Goal: Task Accomplishment & Management: Use online tool/utility

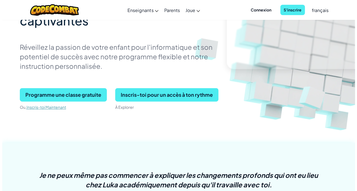
scroll to position [103, 0]
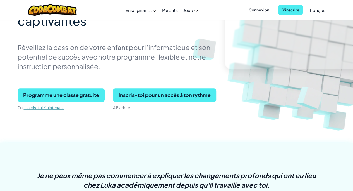
click at [170, 95] on span "Inscris-toi pour un accès à ton rythme" at bounding box center [164, 94] width 103 height 13
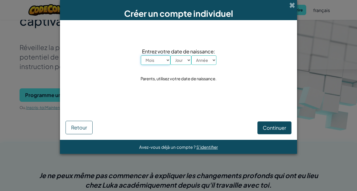
click at [156, 61] on select "Mois [PERSON_NAME] Mars Avril Mai Juin Juillet Août Septembre Octobre Novembre …" at bounding box center [156, 59] width 30 height 9
select select "2"
click at [141, 55] on select "Mois [PERSON_NAME] Mars Avril Mai Juin Juillet Août Septembre Octobre Novembre …" at bounding box center [156, 59] width 30 height 9
click at [182, 60] on select "Jour 1 2 3 4 5 6 7 8 9 10 11 12 13 14 15 16 17 18 19 20 21 22 23 24 25 26 27 28…" at bounding box center [181, 59] width 21 height 9
select select "2"
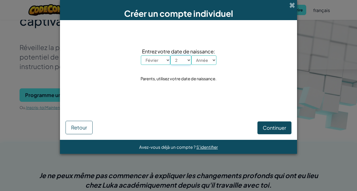
click at [171, 55] on select "Jour 1 2 3 4 5 6 7 8 9 10 11 12 13 14 15 16 17 18 19 20 21 22 23 24 25 26 27 28…" at bounding box center [181, 59] width 21 height 9
click at [208, 61] on select "Année 2025 2024 2023 2022 2021 2020 2019 2018 2017 2016 2015 2014 2013 2012 201…" at bounding box center [204, 59] width 25 height 9
select select "2017"
click at [192, 55] on select "Année 2025 2024 2023 2022 2021 2020 2019 2018 2017 2016 2015 2014 2013 2012 201…" at bounding box center [204, 59] width 25 height 9
click at [276, 128] on span "Continuer" at bounding box center [274, 127] width 23 height 6
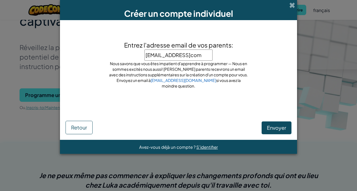
scroll to position [0, 4]
click at [193, 56] on input "[EMAIL_ADDRESS]com" at bounding box center [179, 54] width 68 height 11
type input "[EMAIL_ADDRESS][DOMAIN_NAME]"
click button "Envoyer" at bounding box center [277, 127] width 30 height 13
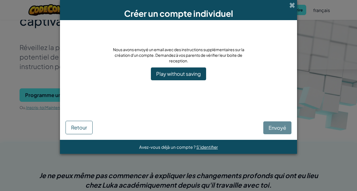
click at [282, 128] on div "Envoyé Retour" at bounding box center [179, 119] width 226 height 29
click at [192, 77] on link "Play without saving" at bounding box center [178, 73] width 55 height 13
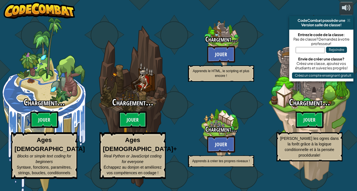
select select "fr"
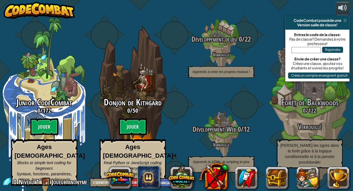
click at [135, 132] on btn "Jouer" at bounding box center [133, 126] width 28 height 17
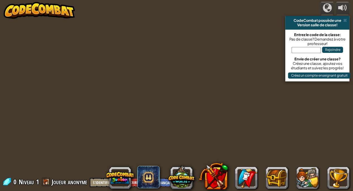
select select "fr"
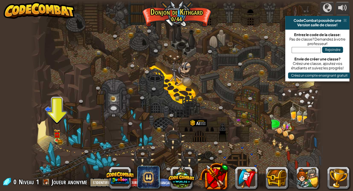
click at [57, 138] on img at bounding box center [57, 135] width 7 height 12
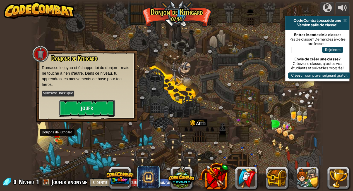
click at [77, 107] on button "Jouer" at bounding box center [87, 108] width 56 height 17
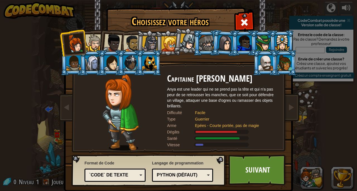
click at [257, 172] on link "Suivant" at bounding box center [258, 169] width 58 height 31
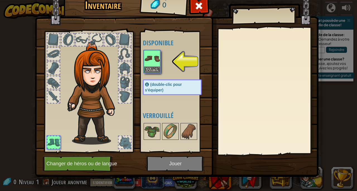
click at [154, 62] on img at bounding box center [152, 59] width 16 height 16
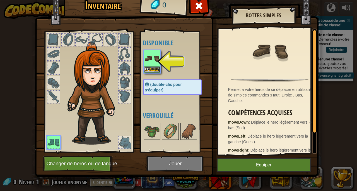
click at [155, 58] on img at bounding box center [152, 59] width 16 height 16
click at [154, 68] on button "Equiper" at bounding box center [152, 69] width 16 height 6
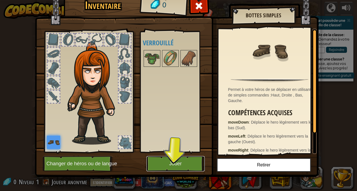
click at [178, 164] on button "Jouer" at bounding box center [176, 163] width 58 height 15
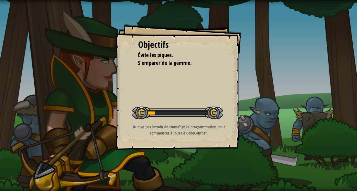
click at [193, 125] on p "Tu n'as pas besoin de connaître la programmation pour commencer à jouer à CodeC…" at bounding box center [179, 130] width 112 height 12
click at [213, 109] on div at bounding box center [177, 112] width 91 height 13
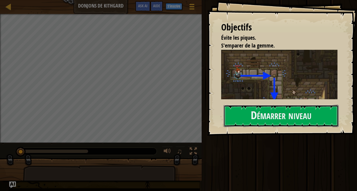
click at [313, 120] on button "Démarrer niveau" at bounding box center [281, 116] width 115 height 22
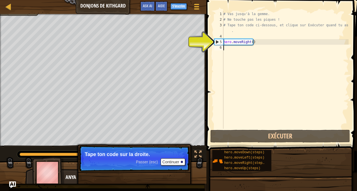
click at [219, 44] on div "5" at bounding box center [219, 42] width 9 height 6
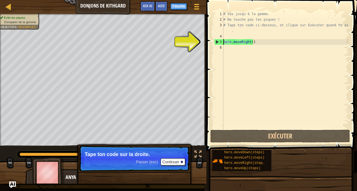
click at [221, 42] on div "5" at bounding box center [219, 42] width 9 height 6
type textarea "hero.moveRight()"
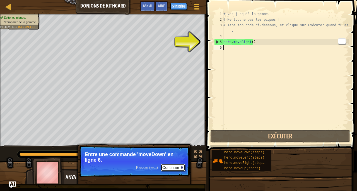
click at [178, 168] on button "Continuer" at bounding box center [173, 167] width 25 height 7
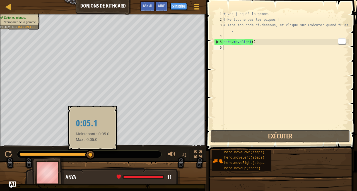
click at [312, 138] on button "Exécuter" at bounding box center [281, 136] width 140 height 13
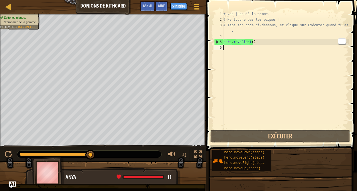
type textarea "hero.moveRight()"
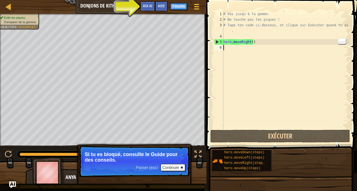
click at [162, 6] on span "Aide" at bounding box center [161, 5] width 7 height 5
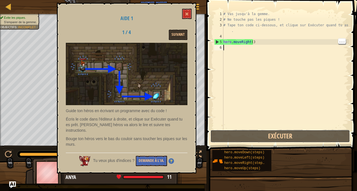
click at [310, 140] on button "Exécuter" at bounding box center [281, 136] width 140 height 13
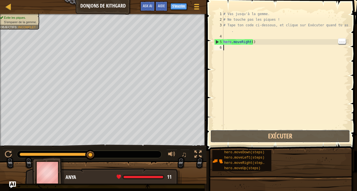
click at [228, 135] on button "Exécuter" at bounding box center [281, 136] width 140 height 13
click at [239, 168] on span "hero.moveUp(steps)" at bounding box center [242, 168] width 36 height 4
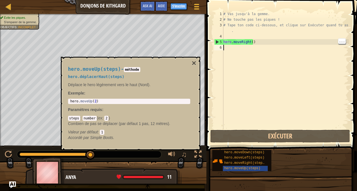
click at [230, 159] on span "hero.moveLeft(steps)" at bounding box center [244, 158] width 40 height 4
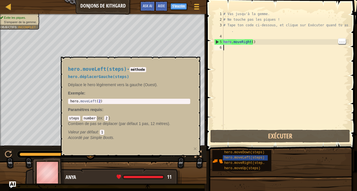
type textarea "hero.moveRight()"
click at [269, 139] on button "Exécuter" at bounding box center [281, 136] width 140 height 13
click at [246, 157] on span "hero.moveLeft(steps)" at bounding box center [244, 158] width 40 height 4
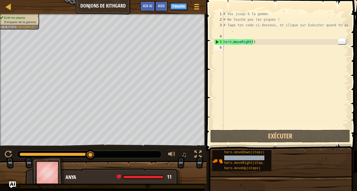
click at [245, 156] on span "hero.moveLeft(steps)" at bounding box center [244, 158] width 40 height 4
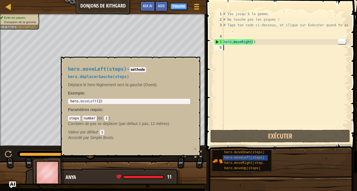
click at [246, 154] on div "hero.moveDown(steps)" at bounding box center [245, 152] width 45 height 5
click at [263, 65] on div "# Vas jusqu'à la gemme. # Ne touche pas les piques ! # Tape ton code ci-dessous…" at bounding box center [286, 75] width 126 height 128
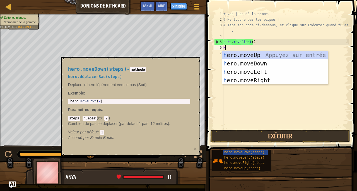
scroll to position [3, 0]
type textarea "HE"
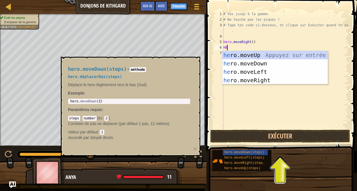
click at [260, 64] on div "he ro.moveUp Appuyez sur entrée he ro.moveDown Appuyez sur entrée he ro.moveLef…" at bounding box center [276, 76] width 106 height 50
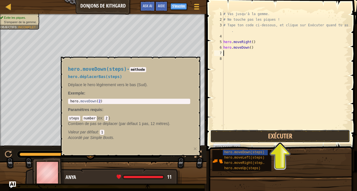
click at [305, 138] on button "Exécuter" at bounding box center [281, 136] width 140 height 13
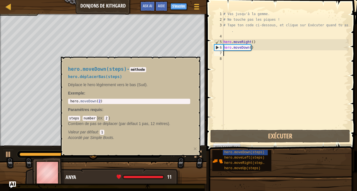
click at [195, 92] on div "hero.moveDown(steps) - méthode hero.déplacerBas(steps) Déplace le hero légèreme…" at bounding box center [131, 106] width 140 height 99
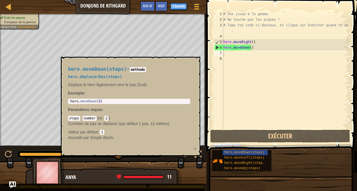
click at [198, 151] on div "hero.moveDown(steps) - méthode hero.déplacerBas(steps) Déplace le hero légèreme…" at bounding box center [131, 106] width 140 height 99
click at [194, 148] on button "×" at bounding box center [195, 148] width 3 height 6
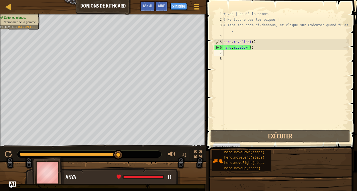
click at [195, 152] on div at bounding box center [198, 154] width 7 height 7
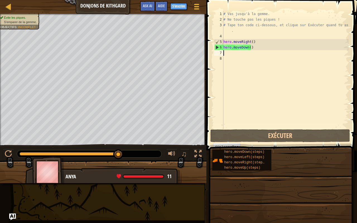
click at [196, 155] on div at bounding box center [198, 154] width 7 height 7
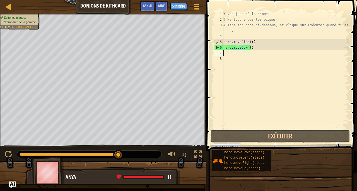
click at [269, 136] on button "Exécuter" at bounding box center [281, 136] width 140 height 13
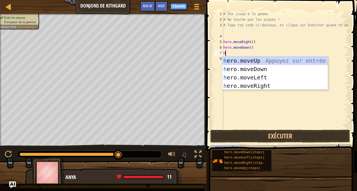
type textarea "HE"
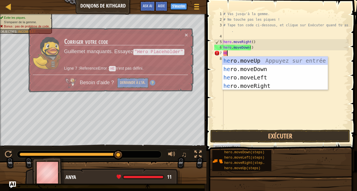
click at [265, 83] on div "he ro.moveUp Appuyez sur entrée he ro.moveDown Appuyez sur entrée he ro.moveLef…" at bounding box center [276, 81] width 106 height 50
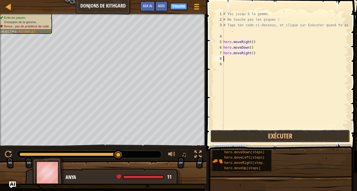
click at [295, 134] on button "Exécuter" at bounding box center [281, 136] width 140 height 13
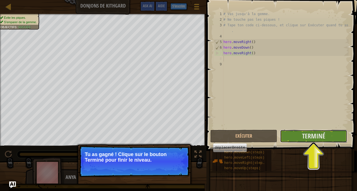
click at [326, 135] on span "Terminé" at bounding box center [313, 135] width 23 height 9
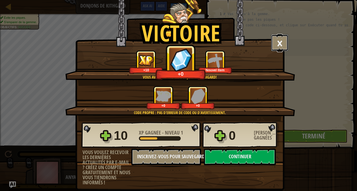
click at [276, 44] on button "×" at bounding box center [279, 42] width 17 height 17
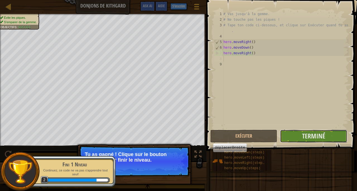
click at [323, 137] on span "Terminé" at bounding box center [313, 135] width 23 height 9
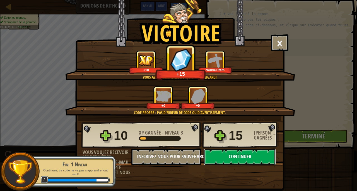
click at [251, 163] on button "Continuer" at bounding box center [240, 156] width 72 height 17
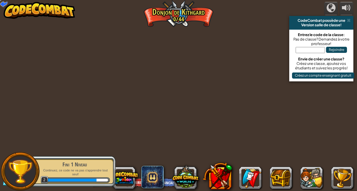
select select "fr"
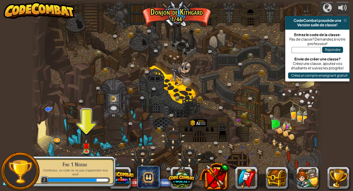
click at [87, 143] on img at bounding box center [86, 145] width 7 height 12
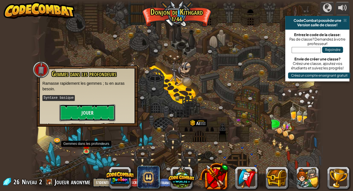
click at [92, 114] on button "Jouer" at bounding box center [87, 112] width 56 height 17
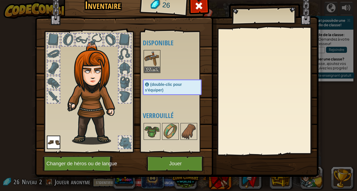
click at [188, 131] on img at bounding box center [189, 131] width 16 height 16
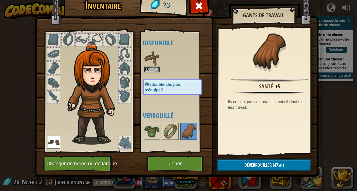
click at [169, 133] on img at bounding box center [171, 131] width 16 height 16
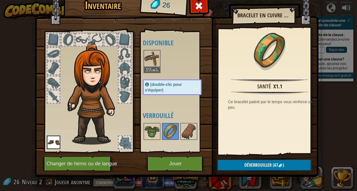
click at [151, 138] on img at bounding box center [152, 131] width 16 height 16
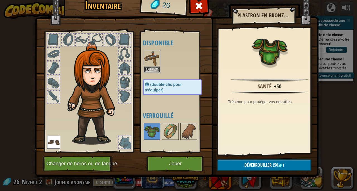
click at [156, 59] on img at bounding box center [152, 59] width 16 height 16
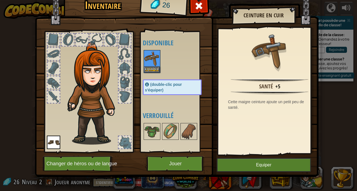
click at [266, 85] on div "Santé" at bounding box center [266, 86] width 14 height 8
click at [273, 59] on img at bounding box center [270, 51] width 36 height 36
click at [271, 55] on img at bounding box center [270, 51] width 36 height 36
click at [179, 86] on div "(double-clic pour s'équiper)" at bounding box center [172, 87] width 59 height 16
click at [293, 163] on button "Equiper" at bounding box center [264, 165] width 94 height 14
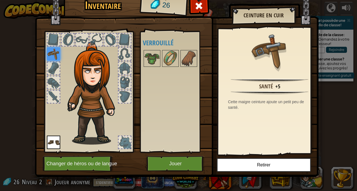
click at [191, 58] on img at bounding box center [189, 59] width 16 height 16
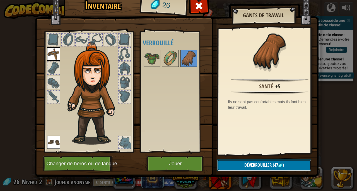
click at [283, 168] on button "Déverrouiller (47 )" at bounding box center [265, 164] width 94 height 11
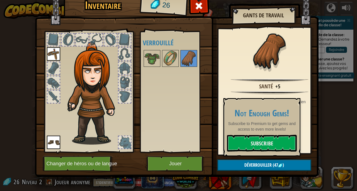
click at [265, 140] on link "Subscribe" at bounding box center [262, 143] width 70 height 17
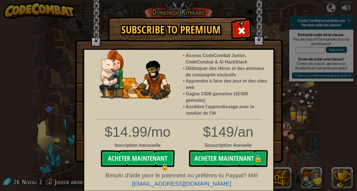
click at [243, 30] on span at bounding box center [241, 30] width 9 height 9
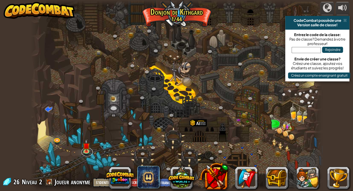
click at [87, 152] on link at bounding box center [87, 151] width 11 height 8
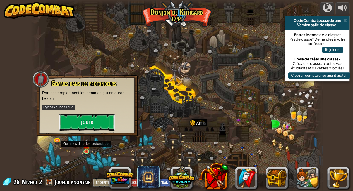
click at [94, 123] on button "Jouer" at bounding box center [87, 122] width 56 height 17
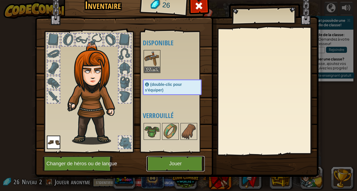
click at [167, 166] on button "Jouer" at bounding box center [176, 163] width 58 height 15
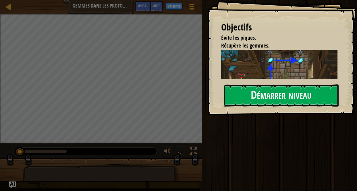
click at [314, 91] on button "Démarrer niveau" at bounding box center [281, 95] width 115 height 22
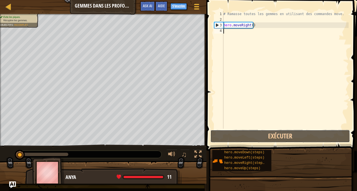
click at [291, 138] on button "Exécuter" at bounding box center [281, 136] width 140 height 13
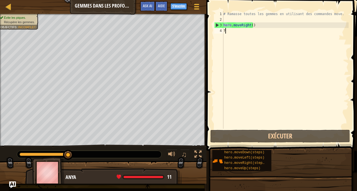
type textarea "?"
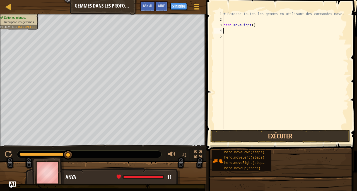
type textarea "H"
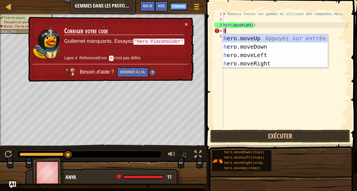
click at [273, 46] on div "h ero.moveUp Appuyez sur entrée h ero.moveDown Appuyez sur entrée h ero.moveLef…" at bounding box center [276, 59] width 106 height 50
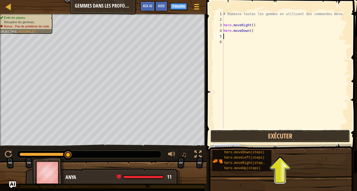
click at [325, 139] on button "Exécuter" at bounding box center [281, 136] width 140 height 13
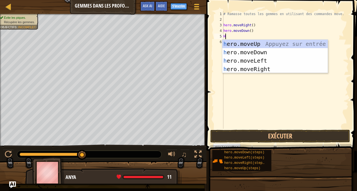
type textarea "H"
click at [318, 138] on button "Exécuter" at bounding box center [281, 136] width 140 height 13
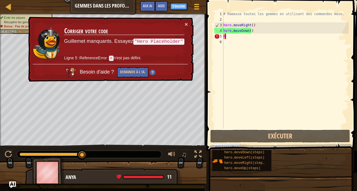
click at [280, 35] on div "# Ramasse toutes les gemmes en utilisant des commandes move. hero . moveRight (…" at bounding box center [286, 75] width 126 height 128
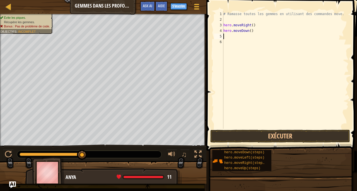
type textarea "H"
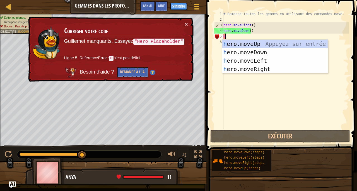
click at [302, 44] on div "h ero.moveUp Appuyez sur entrée h ero.moveDown Appuyez sur entrée h ero.moveLef…" at bounding box center [276, 65] width 106 height 50
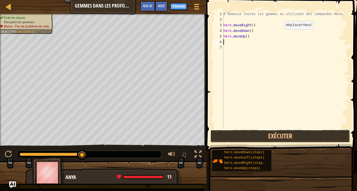
click at [309, 135] on button "Exécuter" at bounding box center [281, 136] width 140 height 13
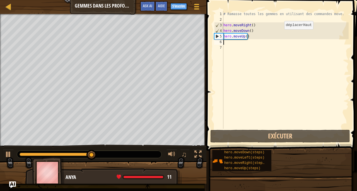
type textarea "H"
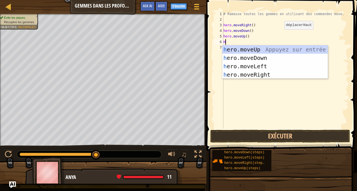
click at [264, 65] on div "h ero.moveUp Appuyez sur entrée h ero.moveDown Appuyez sur entrée h ero.moveLef…" at bounding box center [276, 70] width 106 height 50
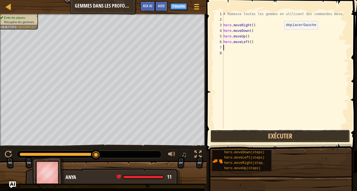
click at [319, 133] on button "Exécuter" at bounding box center [281, 136] width 140 height 13
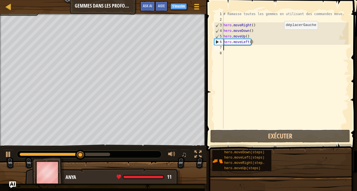
click at [232, 48] on div "# Ramasse toutes les gemmes en utilisant des commandes move. hero . moveRight (…" at bounding box center [286, 75] width 126 height 128
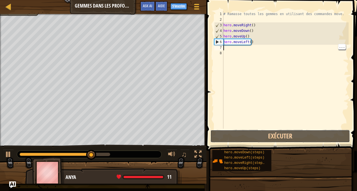
click at [294, 135] on button "Exécuter" at bounding box center [281, 136] width 140 height 13
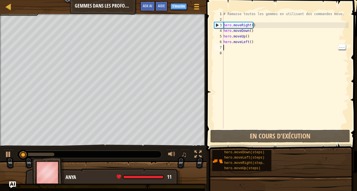
click at [231, 49] on div "# Ramasse toutes les gemmes en utilisant des commandes move. hero . moveRight (…" at bounding box center [286, 75] width 126 height 128
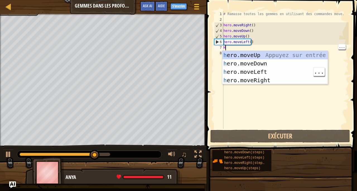
type textarea "H"
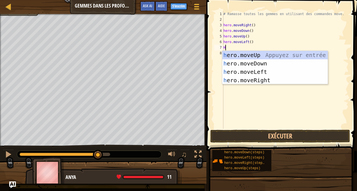
click at [262, 79] on div "h ero.moveUp Appuyez sur entrée h ero.moveDown Appuyez sur entrée h ero.moveLef…" at bounding box center [276, 76] width 106 height 50
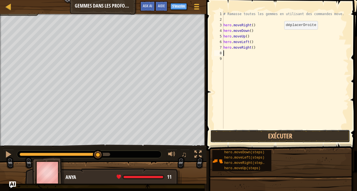
click at [324, 136] on button "Exécuter" at bounding box center [281, 136] width 140 height 13
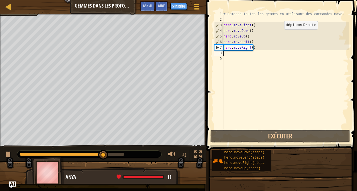
type textarea "H"
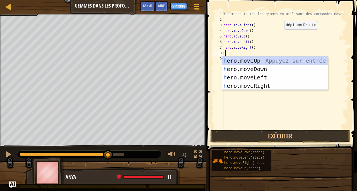
click at [268, 84] on div "h ero.moveUp Appuyez sur entrée h ero.moveDown Appuyez sur entrée h ero.moveLef…" at bounding box center [276, 81] width 106 height 50
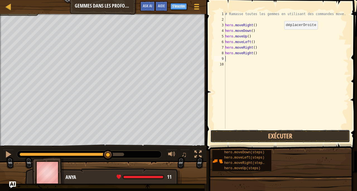
click at [323, 133] on button "Exécuter" at bounding box center [281, 136] width 140 height 13
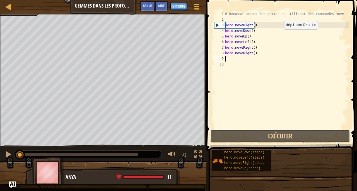
click at [324, 132] on button "Exécuter" at bounding box center [281, 136] width 140 height 13
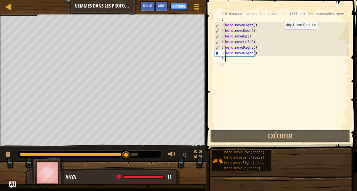
click at [244, 165] on div "hero.moveRight(steps)" at bounding box center [245, 162] width 45 height 5
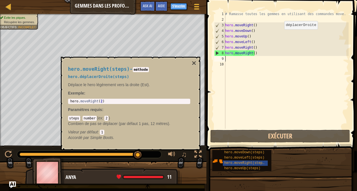
click at [198, 67] on div "hero.moveRight(steps) - méthode hero.déplacerDroite(steps) Déplace le hero légè…" at bounding box center [131, 103] width 140 height 93
click at [195, 61] on button "×" at bounding box center [194, 63] width 4 height 8
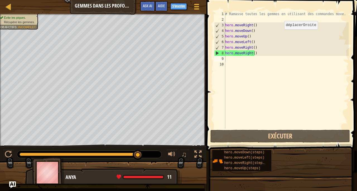
click at [239, 62] on div "# Ramasse toutes les gemmes en utilisant des commandes move. hero . moveRight (…" at bounding box center [286, 75] width 125 height 128
click at [232, 57] on div "# Ramasse toutes les gemmes en utilisant des commandes move. hero . moveRight (…" at bounding box center [286, 75] width 125 height 128
click at [251, 46] on div "# Ramasse toutes les gemmes en utilisant des commandes move. hero . moveRight (…" at bounding box center [286, 75] width 125 height 128
click at [301, 40] on div "# Ramasse toutes les gemmes en utilisant des commandes move. hero . moveRight (…" at bounding box center [286, 75] width 125 height 128
click at [249, 44] on div "# Ramasse toutes les gemmes en utilisant des commandes move. hero . moveRight (…" at bounding box center [286, 75] width 125 height 128
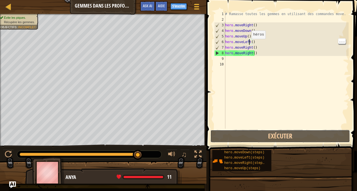
click at [316, 135] on button "Exécuter" at bounding box center [281, 136] width 140 height 13
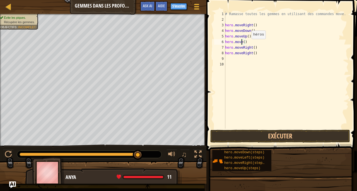
click at [259, 53] on div "# Ramasse toutes les gemmes en utilisant des commandes move. hero . moveRight (…" at bounding box center [286, 75] width 125 height 128
type textarea "h"
click at [243, 41] on div "# Ramasse toutes les gemmes en utilisant des commandes move. hero . moveRight (…" at bounding box center [286, 75] width 125 height 128
click at [253, 43] on div "# Ramasse toutes les gemmes en utilisant des commandes move. hero . moveRight (…" at bounding box center [286, 75] width 125 height 128
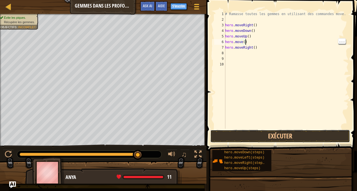
click at [317, 134] on button "Exécuter" at bounding box center [281, 136] width 140 height 13
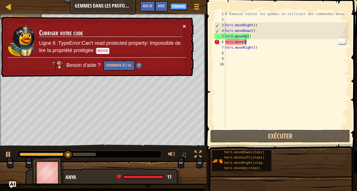
click at [185, 26] on button "×" at bounding box center [184, 26] width 3 height 6
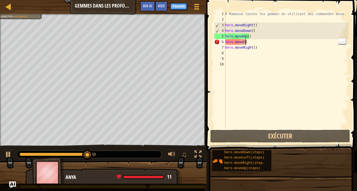
click at [242, 43] on div "# Ramasse toutes les gemmes en utilisant des commandes move. hero . moveRight (…" at bounding box center [286, 75] width 125 height 128
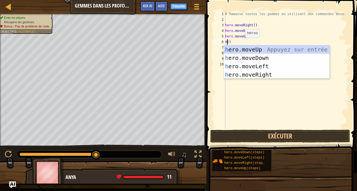
click at [261, 50] on div "h ero.moveUp Appuyez sur entrée h ero.moveDown Appuyez sur entrée h ero.moveLef…" at bounding box center [277, 70] width 106 height 50
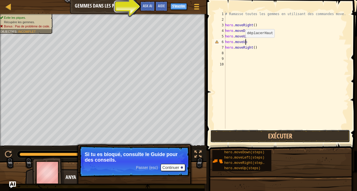
click at [331, 138] on button "Exécuter" at bounding box center [281, 136] width 140 height 13
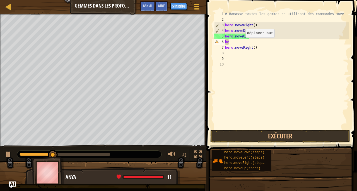
type textarea "h"
type textarea "hero.moveUp()"
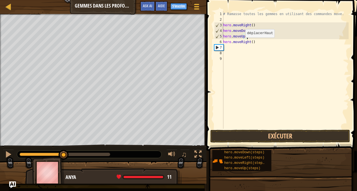
click at [316, 54] on div "# Ramasse toutes les gemmes en utilisant des commandes move. hero . moveRight (…" at bounding box center [285, 75] width 127 height 128
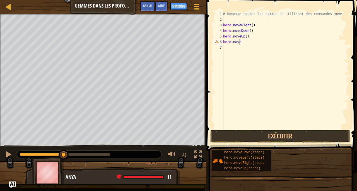
type textarea "hero.moveu"
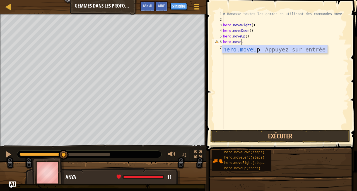
scroll to position [3, 1]
click at [309, 52] on div "hero.moveU p Appuyez sur entrée" at bounding box center [275, 57] width 106 height 25
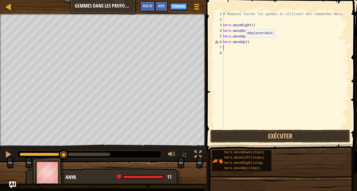
scroll to position [3, 0]
click at [310, 136] on button "Exécuter" at bounding box center [281, 136] width 140 height 13
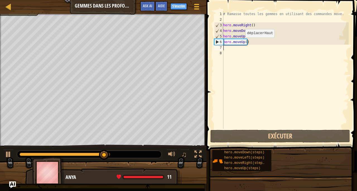
type textarea "H"
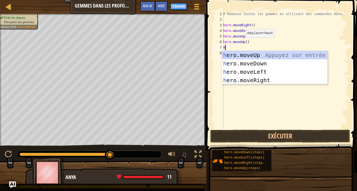
click at [259, 81] on div "h ero.moveUp Appuyez sur entrée h ero.moveDown Appuyez sur entrée h ero.moveLef…" at bounding box center [275, 76] width 106 height 50
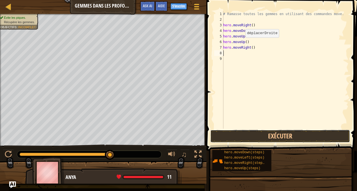
click at [328, 137] on button "Exécuter" at bounding box center [281, 136] width 140 height 13
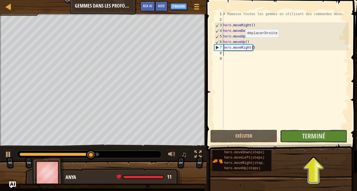
click at [325, 131] on button "Terminé" at bounding box center [313, 136] width 67 height 13
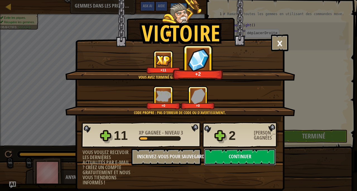
click at [236, 155] on button "Continuer" at bounding box center [240, 156] width 72 height 17
select select "fr"
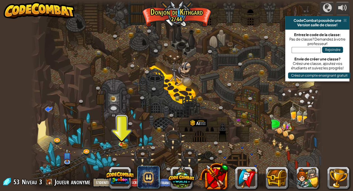
click at [126, 141] on div at bounding box center [177, 95] width 292 height 191
click at [118, 142] on img at bounding box center [121, 139] width 7 height 12
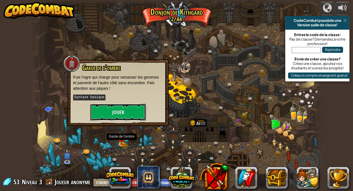
click at [123, 118] on button "Jouer" at bounding box center [118, 112] width 56 height 17
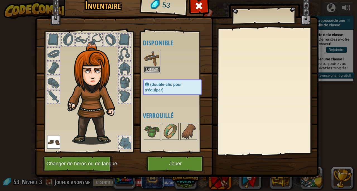
click at [151, 54] on img at bounding box center [152, 59] width 16 height 16
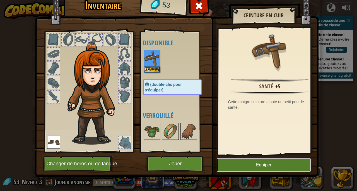
click at [288, 159] on button "Equiper" at bounding box center [264, 165] width 94 height 14
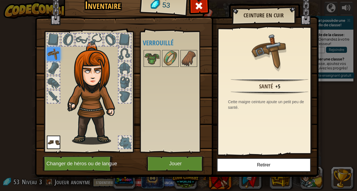
click at [184, 60] on img at bounding box center [189, 59] width 16 height 16
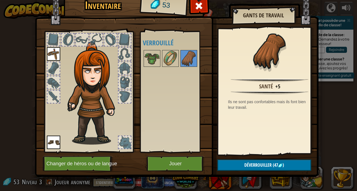
click at [156, 54] on img at bounding box center [152, 59] width 16 height 16
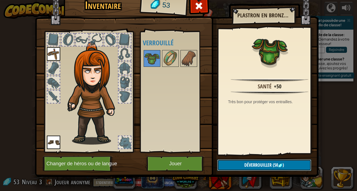
click at [292, 163] on button "Déverrouiller (50 )" at bounding box center [265, 164] width 94 height 11
click at [293, 164] on button "Confirmer" at bounding box center [265, 164] width 94 height 11
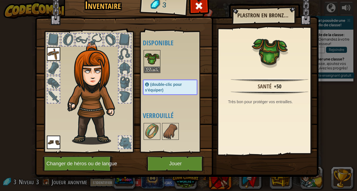
click at [293, 162] on img at bounding box center [177, 75] width 284 height 203
click at [149, 57] on img at bounding box center [152, 59] width 16 height 16
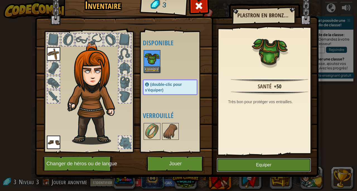
click at [268, 165] on button "Equiper" at bounding box center [264, 165] width 94 height 14
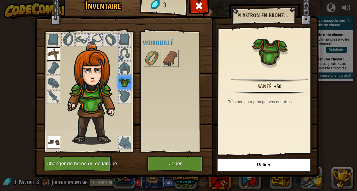
click at [152, 54] on img at bounding box center [152, 59] width 16 height 16
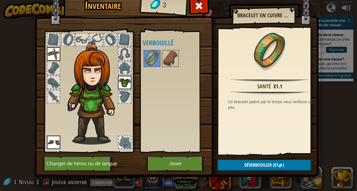
click at [198, 4] on span at bounding box center [199, 5] width 9 height 9
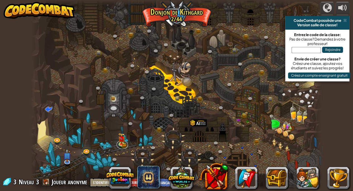
click at [118, 144] on link at bounding box center [122, 144] width 11 height 8
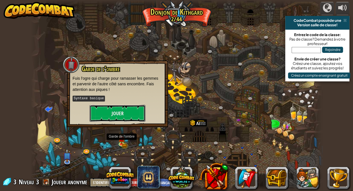
click at [130, 111] on button "Jouer" at bounding box center [118, 113] width 56 height 17
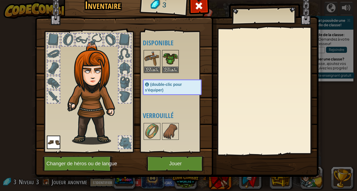
click at [155, 61] on img at bounding box center [152, 59] width 16 height 16
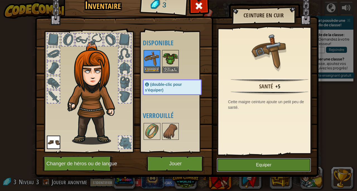
click at [264, 164] on button "Equiper" at bounding box center [264, 165] width 94 height 14
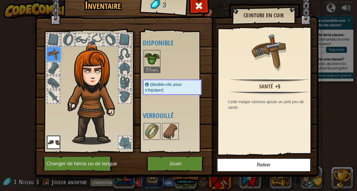
click at [153, 60] on img at bounding box center [152, 59] width 16 height 16
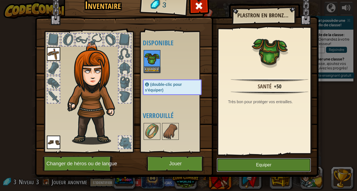
click at [267, 163] on button "Equiper" at bounding box center [264, 165] width 94 height 14
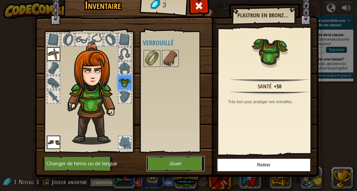
click at [179, 164] on button "Jouer" at bounding box center [176, 163] width 58 height 15
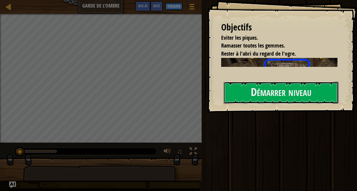
click at [279, 104] on button "Démarrer niveau" at bounding box center [281, 93] width 115 height 22
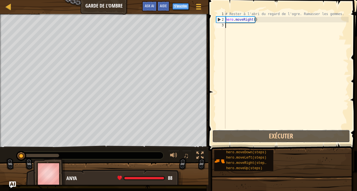
click at [326, 133] on button "Exécuter" at bounding box center [281, 136] width 138 height 13
click at [323, 140] on button "En cours d'exécution" at bounding box center [281, 136] width 138 height 13
click at [322, 137] on button "En cours d'exécution" at bounding box center [281, 136] width 138 height 13
click at [323, 134] on button "En cours d'exécution" at bounding box center [281, 136] width 138 height 13
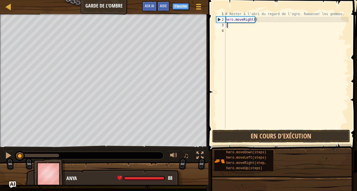
scroll to position [3, 0]
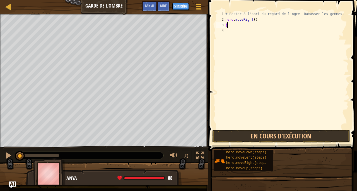
click at [233, 26] on div "# Rester à l'abri du regard de l'ogre. Ramasser les gemmes. hero . moveRight ( …" at bounding box center [286, 75] width 125 height 128
type textarea "j"
click at [300, 138] on button "En cours d'exécution" at bounding box center [281, 136] width 138 height 13
click at [235, 24] on div "# Rester à l'abri du regard de l'ogre. Ramasser les gemmes. hero . moveRight ( …" at bounding box center [286, 75] width 125 height 128
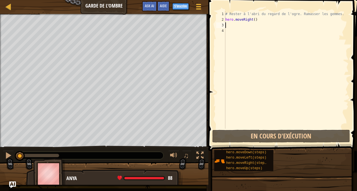
type textarea "H"
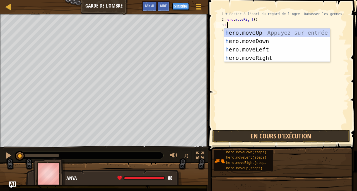
click at [265, 59] on div "h ero.moveUp Appuyez sur entrée h ero.moveDown Appuyez sur entrée h ero.moveLef…" at bounding box center [277, 53] width 106 height 50
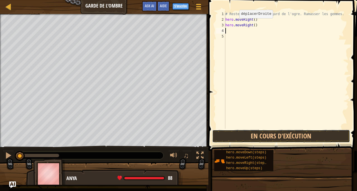
click at [308, 137] on button "En cours d'exécution" at bounding box center [281, 136] width 138 height 13
click at [314, 131] on button "En cours d'exécution" at bounding box center [281, 136] width 138 height 13
click at [324, 135] on button "En cours d'exécution" at bounding box center [281, 136] width 138 height 13
click at [327, 140] on button "En cours d'exécution" at bounding box center [281, 136] width 138 height 13
type textarea "k"
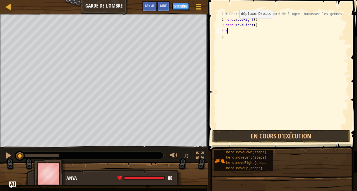
click at [230, 30] on div "# Rester à l'abri du regard de l'ogre. Ramasser les gemmes. hero . moveRight ( …" at bounding box center [286, 75] width 125 height 128
type textarea "J"
type textarea "H"
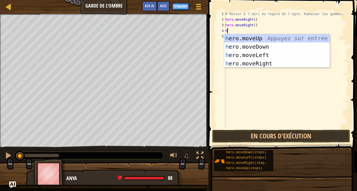
click at [260, 66] on div "h ero.moveUp Appuyez sur entrée h ero.moveDown Appuyez sur entrée h ero.moveLef…" at bounding box center [277, 59] width 106 height 50
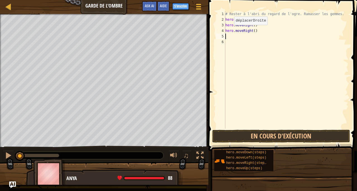
type textarea "H"
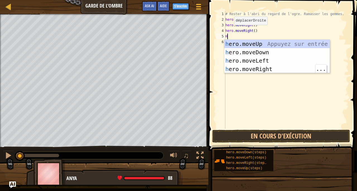
click at [262, 70] on div "h ero.moveUp Appuyez sur entrée h ero.moveDown Appuyez sur entrée h ero.moveLef…" at bounding box center [277, 65] width 106 height 50
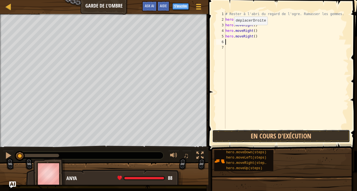
click at [312, 132] on button "En cours d'exécution" at bounding box center [281, 136] width 138 height 13
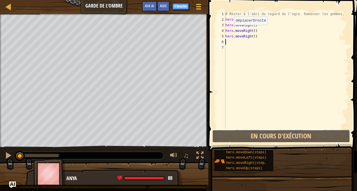
click at [327, 138] on button "En cours d'exécution" at bounding box center [281, 136] width 138 height 13
click at [324, 138] on button "En cours d'exécution" at bounding box center [281, 136] width 138 height 13
click at [324, 133] on button "En cours d'exécution" at bounding box center [281, 136] width 138 height 13
click at [321, 137] on button "En cours d'exécution" at bounding box center [281, 136] width 138 height 13
click at [335, 133] on button "En cours d'exécution" at bounding box center [281, 136] width 138 height 13
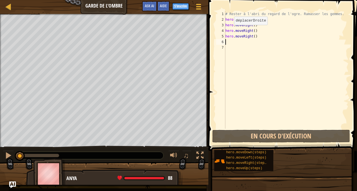
click at [249, 20] on div "# Rester à l'abri du regard de l'ogre. Ramasser les gemmes. hero . moveRight ( …" at bounding box center [286, 75] width 125 height 128
click at [265, 23] on div "# Rester à l'abri du regard de l'ogre. Ramasser les gemmes. hero . moveRight ( …" at bounding box center [286, 75] width 125 height 128
click at [313, 140] on button "En cours d'exécution" at bounding box center [281, 136] width 138 height 13
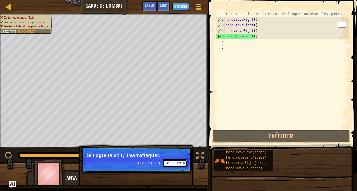
click at [177, 165] on button "Continuer" at bounding box center [175, 162] width 25 height 7
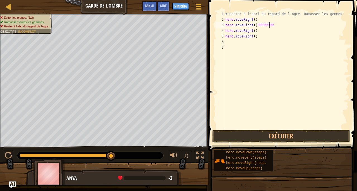
scroll to position [3, 3]
type textarea "h"
type textarea "hero.moveRight()"
click at [169, 7] on div "Aide" at bounding box center [163, 6] width 13 height 10
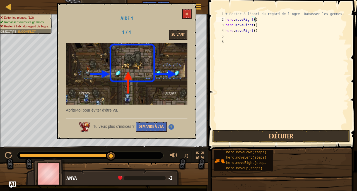
click at [193, 10] on div "Aide 1 1 / 4 Suivant Abrite-toi pour éviter d'être vu. Tu veux plus d'indices ?…" at bounding box center [127, 71] width 140 height 136
click at [186, 18] on button at bounding box center [186, 14] width 9 height 10
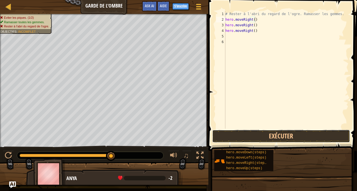
click at [297, 135] on button "Exécuter" at bounding box center [281, 136] width 138 height 13
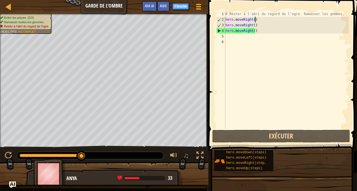
click at [1, 11] on div "Carte Garde de l'ombre Menu du jeu Terminé S'inscrire Aide Ask AI" at bounding box center [104, 7] width 209 height 14
click at [9, 9] on div at bounding box center [8, 6] width 7 height 7
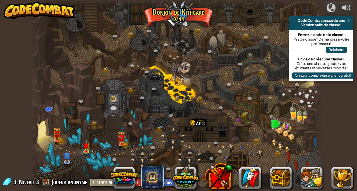
select select "fr"
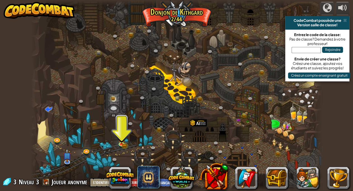
click at [119, 142] on img at bounding box center [121, 139] width 7 height 12
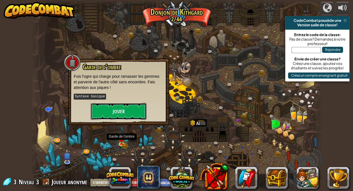
click at [130, 112] on button "Jouer" at bounding box center [119, 111] width 56 height 17
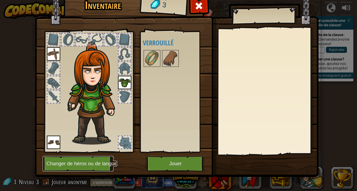
click at [87, 162] on button "Changer de héros ou de langue" at bounding box center [78, 163] width 71 height 15
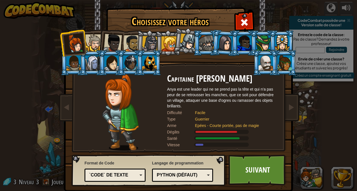
click at [163, 74] on div at bounding box center [120, 112] width 93 height 77
click at [182, 47] on div at bounding box center [188, 42] width 16 height 16
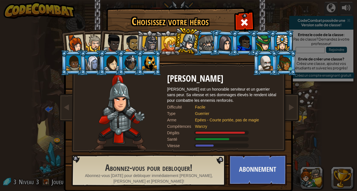
click at [163, 44] on div at bounding box center [169, 43] width 15 height 15
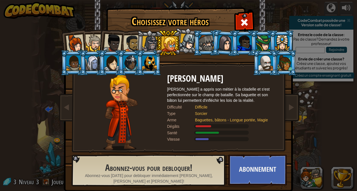
click at [151, 44] on div at bounding box center [150, 44] width 16 height 16
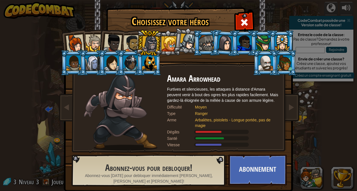
click at [133, 39] on div at bounding box center [131, 43] width 17 height 17
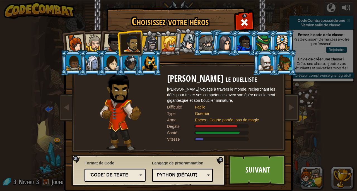
click at [115, 46] on div at bounding box center [113, 43] width 18 height 18
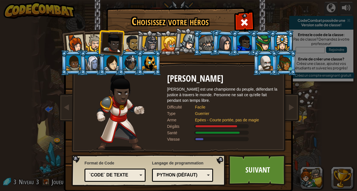
click at [95, 44] on div at bounding box center [93, 42] width 17 height 17
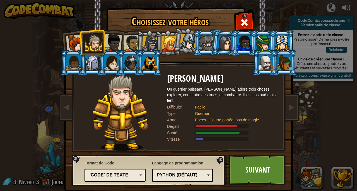
click at [145, 45] on div at bounding box center [150, 44] width 16 height 16
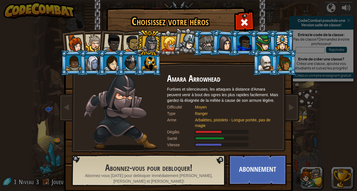
click at [236, 28] on div "Capitaine [PERSON_NAME] est une leader qui ne se prend pas la tête et qui n'a p…" at bounding box center [178, 88] width 209 height 122
click at [259, 176] on button "Abonnement" at bounding box center [258, 169] width 58 height 31
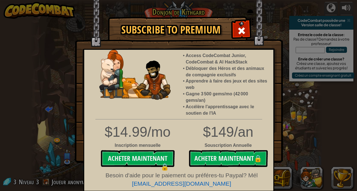
click at [243, 32] on span at bounding box center [241, 30] width 9 height 9
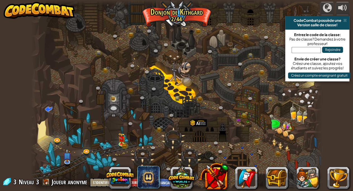
click at [124, 142] on img at bounding box center [121, 139] width 7 height 12
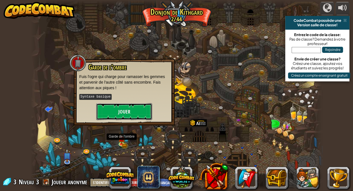
click at [134, 116] on button "Jouer" at bounding box center [124, 111] width 56 height 17
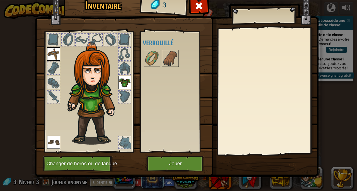
click at [57, 55] on img at bounding box center [53, 53] width 13 height 13
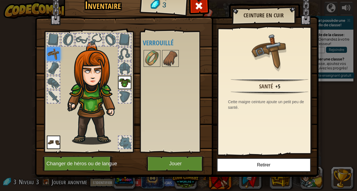
click at [276, 88] on div "+5" at bounding box center [278, 86] width 5 height 8
click at [49, 65] on div at bounding box center [53, 68] width 12 height 12
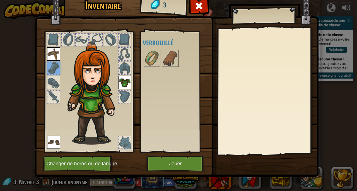
click at [93, 134] on img at bounding box center [95, 93] width 60 height 103
click at [51, 54] on img at bounding box center [53, 53] width 13 height 13
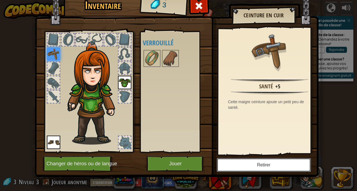
click at [292, 166] on button "Retirer" at bounding box center [264, 165] width 94 height 14
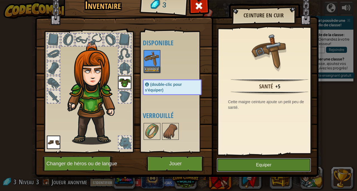
click at [272, 164] on button "Equiper" at bounding box center [264, 165] width 94 height 14
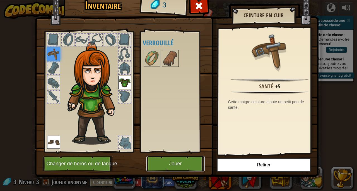
click at [173, 168] on button "Jouer" at bounding box center [176, 163] width 58 height 15
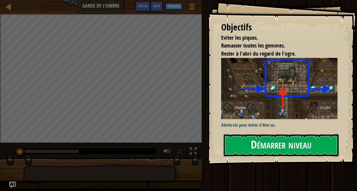
click at [321, 106] on img at bounding box center [281, 88] width 121 height 61
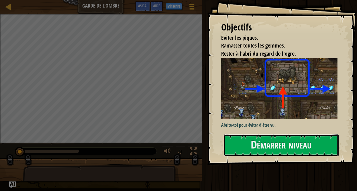
click at [323, 141] on button "Démarrer niveau" at bounding box center [281, 145] width 115 height 22
click at [318, 146] on button "Démarrer niveau" at bounding box center [281, 145] width 115 height 22
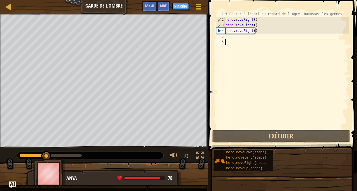
click at [261, 30] on div "# Rester à l'abri du regard de l'ogre. Ramasser les gemmes. hero . moveRight ( …" at bounding box center [286, 75] width 125 height 128
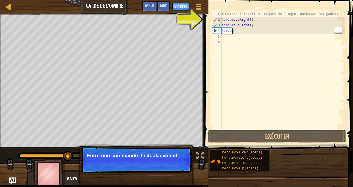
type textarea "h"
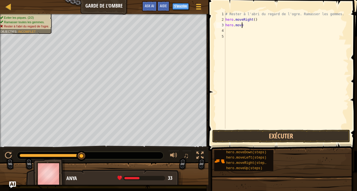
type textarea "h"
click at [242, 19] on div "# Rester à l'abri du regard de l'ogre. Ramasser les gemmes. hero . moveR" at bounding box center [286, 75] width 125 height 128
click at [262, 20] on div "# Rester à l'abri du regard de l'ogre. Ramasser les gemmes. hero . moveR" at bounding box center [286, 75] width 125 height 128
type textarea "h"
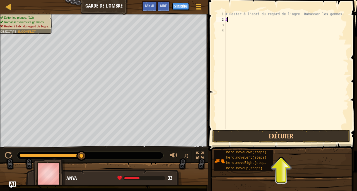
type textarea "J"
click at [285, 138] on button "Exécuter" at bounding box center [281, 136] width 138 height 13
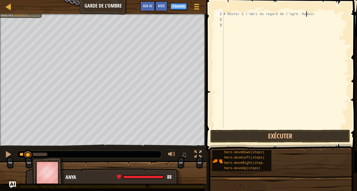
scroll to position [3, 6]
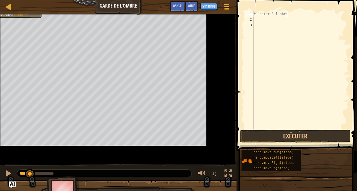
type textarea "#"
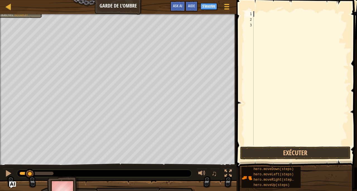
scroll to position [3, 0]
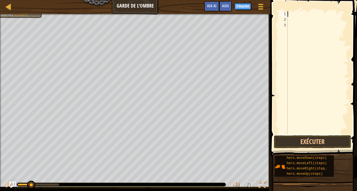
type textarea "H"
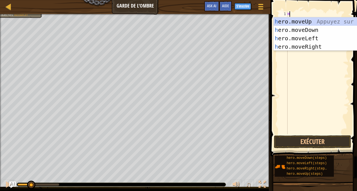
click at [317, 45] on div "h ero.moveUp Appuyez sur entrée h ero.moveDown Appuyez sur entrée h ero.moveLef…" at bounding box center [327, 42] width 106 height 50
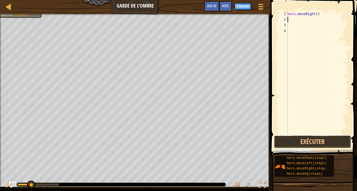
click at [327, 140] on button "Exécuter" at bounding box center [312, 141] width 77 height 13
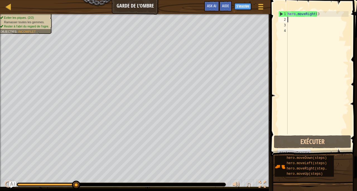
type textarea "H"
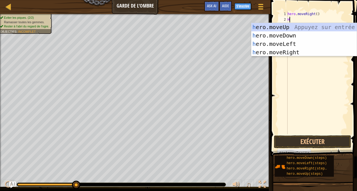
click at [287, 28] on div "h ero.moveUp Appuyez sur entrée h ero.moveDown Appuyez sur entrée h ero.moveLef…" at bounding box center [305, 48] width 106 height 50
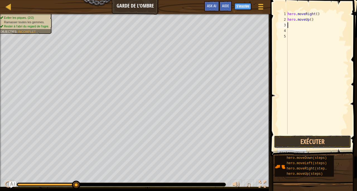
click at [326, 141] on button "Exécuter" at bounding box center [312, 141] width 77 height 13
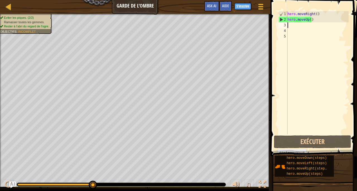
type textarea "H"
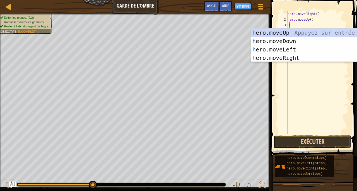
click at [293, 57] on div "h ero.moveUp Appuyez sur entrée h ero.moveDown Appuyez sur entrée h ero.moveLef…" at bounding box center [305, 53] width 106 height 50
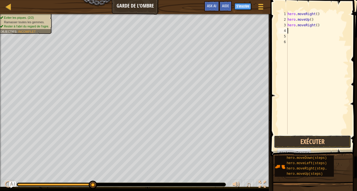
click at [332, 144] on button "Exécuter" at bounding box center [312, 141] width 77 height 13
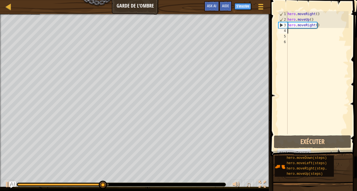
type textarea "H"
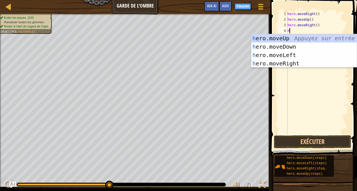
click at [289, 48] on div "h ero.moveUp Appuyez sur entrée h ero.moveDown Appuyez sur entrée h ero.moveLef…" at bounding box center [305, 59] width 106 height 50
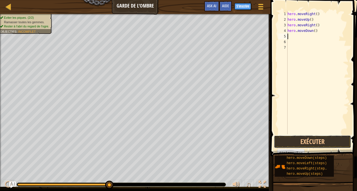
click at [331, 138] on button "Exécuter" at bounding box center [312, 141] width 77 height 13
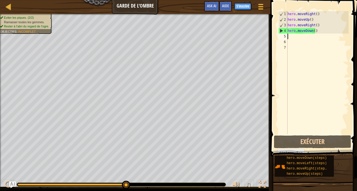
type textarea "H"
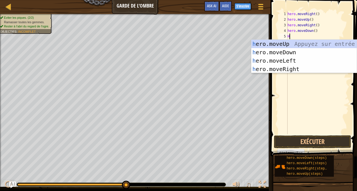
click at [292, 70] on div "h ero.moveUp Appuyez sur entrée h ero.moveDown Appuyez sur entrée h ero.moveLef…" at bounding box center [305, 65] width 106 height 50
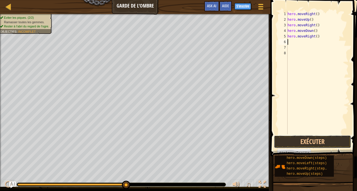
click at [326, 144] on button "Exécuter" at bounding box center [312, 141] width 77 height 13
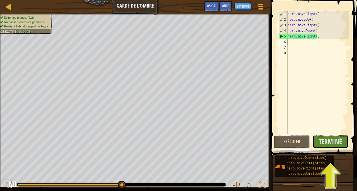
click at [336, 144] on span "Terminé" at bounding box center [330, 141] width 23 height 9
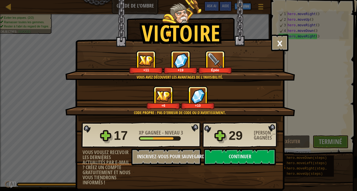
click at [218, 70] on div "Épée" at bounding box center [216, 70] width 32 height 4
click at [222, 66] on div "Épée" at bounding box center [216, 62] width 34 height 23
click at [214, 64] on img at bounding box center [215, 60] width 15 height 15
click at [258, 157] on button "Continuer" at bounding box center [240, 156] width 72 height 17
select select "fr"
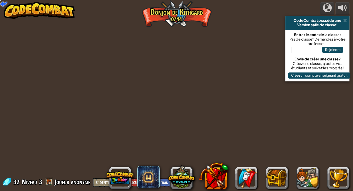
select select "fr"
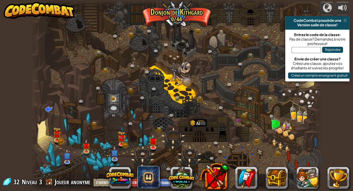
click at [153, 145] on img at bounding box center [153, 141] width 8 height 14
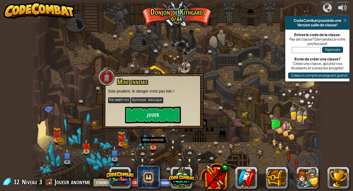
select select "fr"
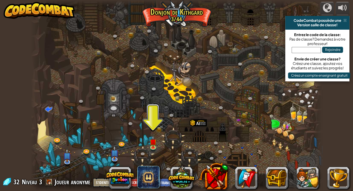
click at [161, 115] on div at bounding box center [177, 95] width 292 height 191
click at [154, 144] on img at bounding box center [153, 142] width 7 height 12
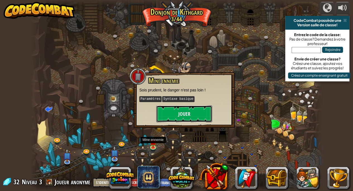
click at [182, 116] on button "Jouer" at bounding box center [184, 113] width 56 height 17
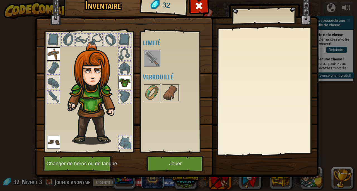
click at [149, 59] on img at bounding box center [152, 59] width 16 height 16
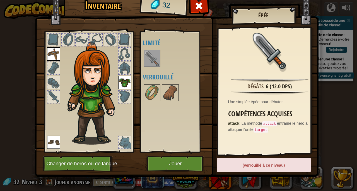
click at [287, 165] on div "(verrouillé à ce niveau)" at bounding box center [264, 165] width 94 height 14
click at [163, 88] on img at bounding box center [171, 93] width 16 height 16
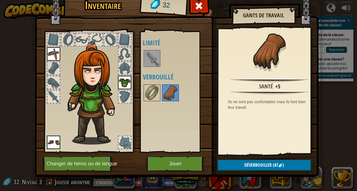
click at [149, 91] on img at bounding box center [152, 93] width 16 height 16
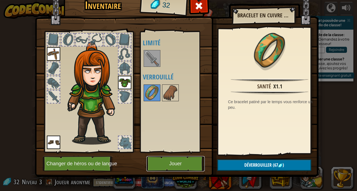
click at [187, 164] on button "Jouer" at bounding box center [176, 163] width 58 height 15
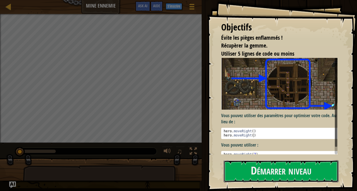
click at [293, 176] on button "Démarrer niveau" at bounding box center [281, 171] width 115 height 22
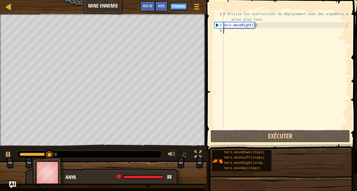
click at [334, 133] on button "Exécuter" at bounding box center [281, 136] width 140 height 13
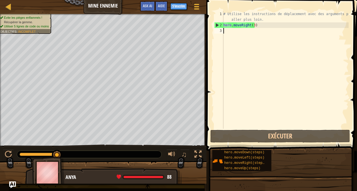
type textarea "H"
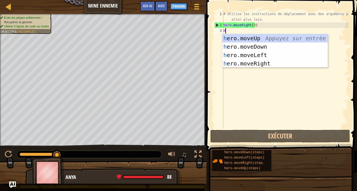
scroll to position [3, 0]
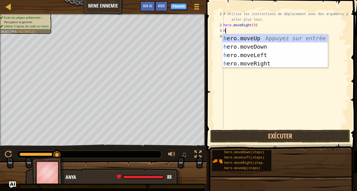
click at [265, 42] on div "h ero.moveUp Appuyez sur entrée h ero.moveDown Appuyez sur entrée h ero.moveLef…" at bounding box center [276, 59] width 106 height 50
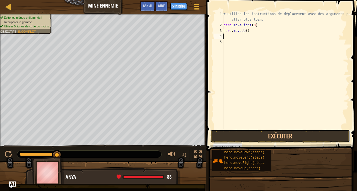
click at [325, 133] on button "Exécuter" at bounding box center [281, 136] width 140 height 13
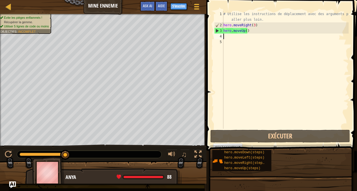
type textarea "H"
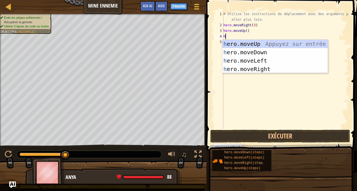
click at [266, 68] on div "h ero.moveUp Appuyez sur entrée h ero.moveDown Appuyez sur entrée h ero.moveLef…" at bounding box center [276, 65] width 106 height 50
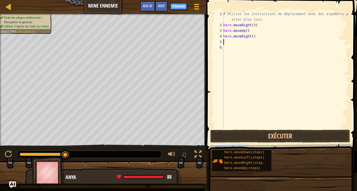
type textarea "H"
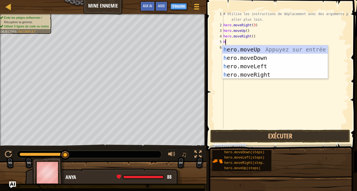
click at [263, 60] on div "h ero.moveUp Appuyez sur entrée h ero.moveDown Appuyez sur entrée h ero.moveLef…" at bounding box center [276, 70] width 106 height 50
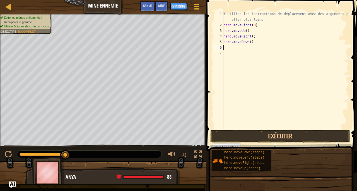
type textarea "H"
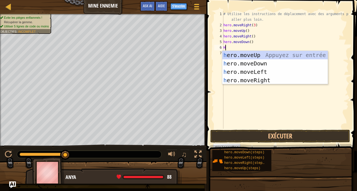
click at [261, 63] on div "h ero.moveUp Appuyez sur entrée h ero.moveDown Appuyez sur entrée h ero.moveLef…" at bounding box center [276, 76] width 106 height 50
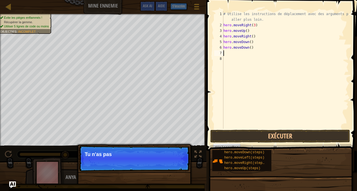
click at [237, 58] on div "# Utilise les instructions de déplacement avec des arguments pour aller plus lo…" at bounding box center [286, 78] width 126 height 134
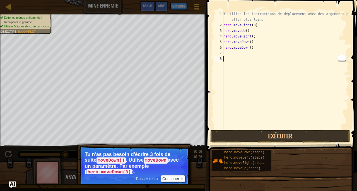
click at [262, 51] on div "# Utilise les instructions de déplacement avec des arguments pour aller plus lo…" at bounding box center [286, 78] width 126 height 134
type textarea "h"
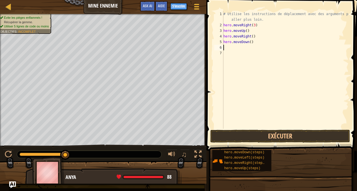
click at [261, 44] on div "# Utilise les instructions de déplacement avec des arguments pour aller plus lo…" at bounding box center [286, 78] width 126 height 134
type textarea "h"
click at [325, 138] on button "Exécuter" at bounding box center [281, 136] width 140 height 13
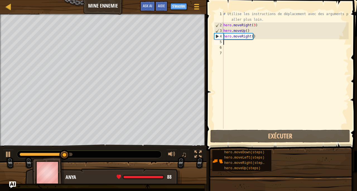
click at [267, 47] on div "# Utilise les instructions de déplacement avec des arguments pour aller plus lo…" at bounding box center [286, 78] width 126 height 134
click at [246, 43] on div "# Utilise les instructions de déplacement avec des arguments pour aller plus lo…" at bounding box center [286, 78] width 126 height 134
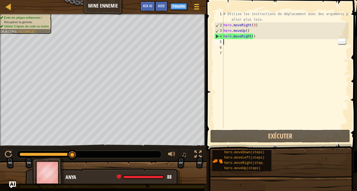
type textarea "H"
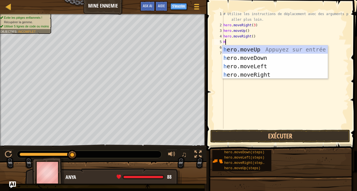
click at [263, 59] on div "h ero.moveUp Appuyez sur entrée h ero.moveDown Appuyez sur entrée h ero.moveLef…" at bounding box center [276, 70] width 106 height 50
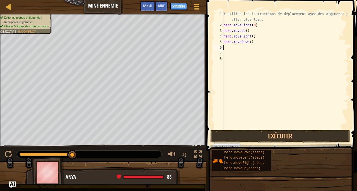
click at [250, 44] on div "# Utilise les instructions de déplacement avec des arguments pour aller plus lo…" at bounding box center [286, 78] width 126 height 134
type textarea "hero.moveDown(3)"
click at [333, 132] on button "Exécuter" at bounding box center [281, 136] width 140 height 13
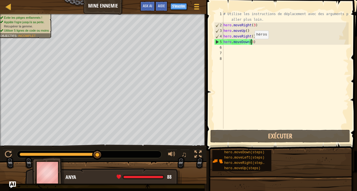
click at [245, 53] on div "# Utilise les instructions de déplacement avec des arguments pour aller plus lo…" at bounding box center [286, 78] width 126 height 134
click at [243, 48] on div "# Utilise les instructions de déplacement avec des arguments pour aller plus lo…" at bounding box center [286, 78] width 126 height 134
type textarea "H"
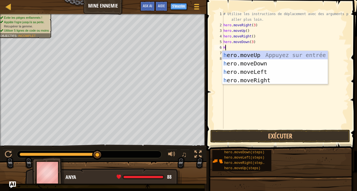
click at [278, 79] on div "h ero.moveUp Appuyez sur entrée h ero.moveDown Appuyez sur entrée h ero.moveLef…" at bounding box center [276, 76] width 106 height 50
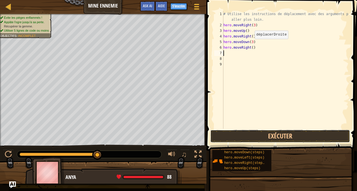
click at [321, 135] on button "Exécuter" at bounding box center [281, 136] width 140 height 13
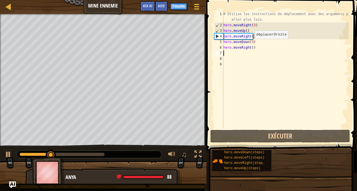
click at [252, 48] on div "# Utilise les instructions de déplacement avec des arguments pour aller plus lo…" at bounding box center [286, 78] width 126 height 134
type textarea "hero.moveRight()"
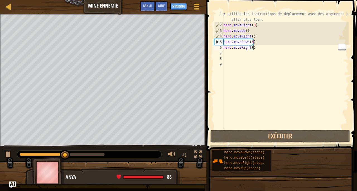
click at [251, 50] on div "# Utilise les instructions de déplacement avec des arguments pour aller plus lo…" at bounding box center [286, 78] width 126 height 134
click at [248, 51] on div "# Utilise les instructions de déplacement avec des arguments pour aller plus lo…" at bounding box center [286, 78] width 126 height 134
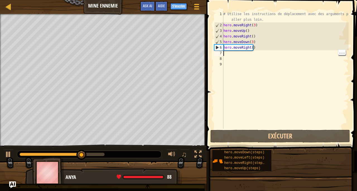
click at [250, 48] on div "# Utilise les instructions de déplacement avec des arguments pour aller plus lo…" at bounding box center [286, 78] width 126 height 134
type textarea "hero.moveRight()"
click at [254, 49] on div "# Utilise les instructions de déplacement avec des arguments pour aller plus lo…" at bounding box center [286, 78] width 126 height 134
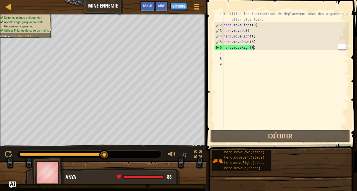
click at [252, 51] on div "# Utilise les instructions de déplacement avec des arguments pour aller plus lo…" at bounding box center [286, 78] width 126 height 134
click at [248, 52] on div "# Utilise les instructions de déplacement avec des arguments pour aller plus lo…" at bounding box center [286, 78] width 126 height 134
click at [250, 46] on div "# Utilise les instructions de déplacement avec des arguments pour aller plus lo…" at bounding box center [286, 78] width 126 height 134
type textarea "hero.moveRight()"
click at [253, 49] on div "# Utilise les instructions de déplacement avec des arguments pour aller plus lo…" at bounding box center [286, 78] width 126 height 134
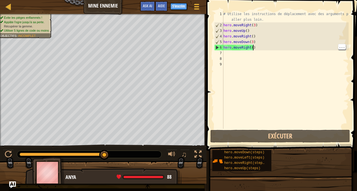
click at [250, 50] on div "# Utilise les instructions de déplacement avec des arguments pour aller plus lo…" at bounding box center [286, 78] width 126 height 134
click at [253, 51] on div "# Utilise les instructions de déplacement avec des arguments pour aller plus lo…" at bounding box center [286, 78] width 126 height 134
click at [249, 52] on div "# Utilise les instructions de déplacement avec des arguments pour aller plus lo…" at bounding box center [286, 78] width 126 height 134
click at [250, 49] on div "# Utilise les instructions de déplacement avec des arguments pour aller plus lo…" at bounding box center [286, 78] width 126 height 134
type textarea "hero.moveRight()"
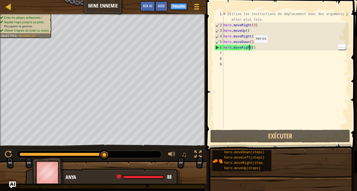
click at [253, 52] on div "# Utilise les instructions de déplacement avec des arguments pour aller plus lo…" at bounding box center [286, 78] width 126 height 134
click at [251, 47] on div "# Utilise les instructions de déplacement avec des arguments pour aller plus lo…" at bounding box center [286, 78] width 126 height 134
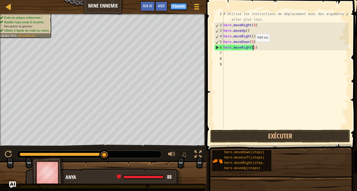
scroll to position [3, 2]
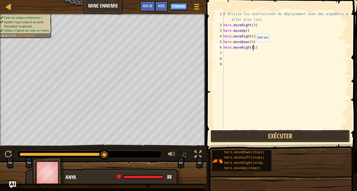
click at [328, 136] on button "Exécuter" at bounding box center [281, 136] width 140 height 13
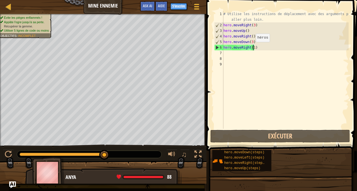
type textarea "hero.moveRight(12)"
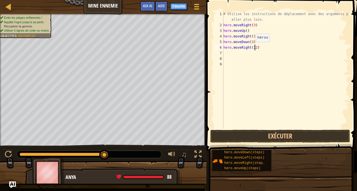
click at [255, 51] on div "# Utilise les instructions de déplacement avec des arguments pour aller plus lo…" at bounding box center [286, 78] width 126 height 134
click at [254, 52] on div "# Utilise les instructions de déplacement avec des arguments pour aller plus lo…" at bounding box center [286, 78] width 126 height 134
click at [254, 50] on div "# Utilise les instructions de déplacement avec des arguments pour aller plus lo…" at bounding box center [286, 78] width 126 height 134
type textarea "hero.moveRight(2)"
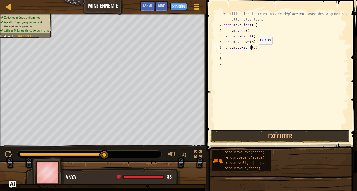
click at [309, 137] on button "Exécuter" at bounding box center [281, 136] width 140 height 13
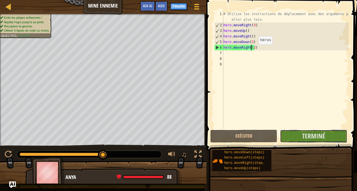
click at [324, 136] on span "Terminé" at bounding box center [313, 135] width 23 height 9
